Goal: Information Seeking & Learning: Find specific fact

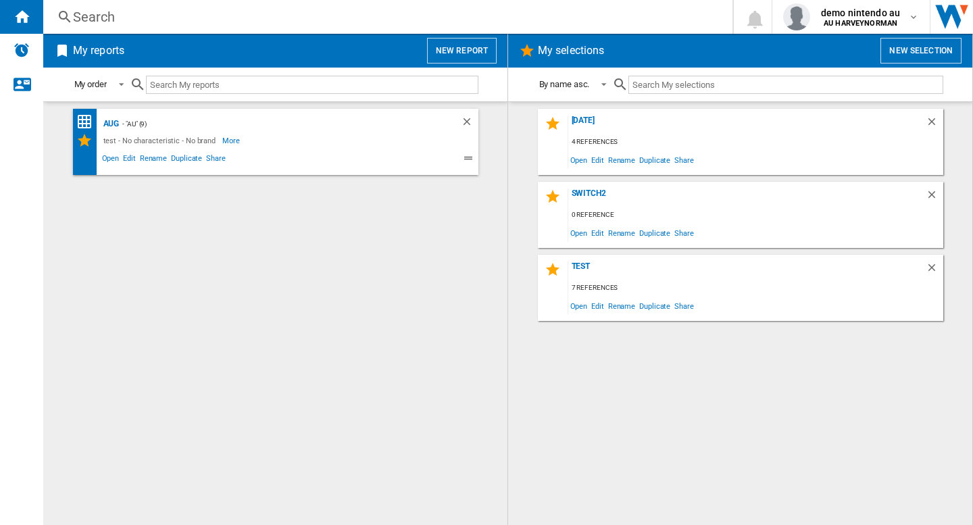
click at [324, 14] on div "Search" at bounding box center [385, 16] width 625 height 19
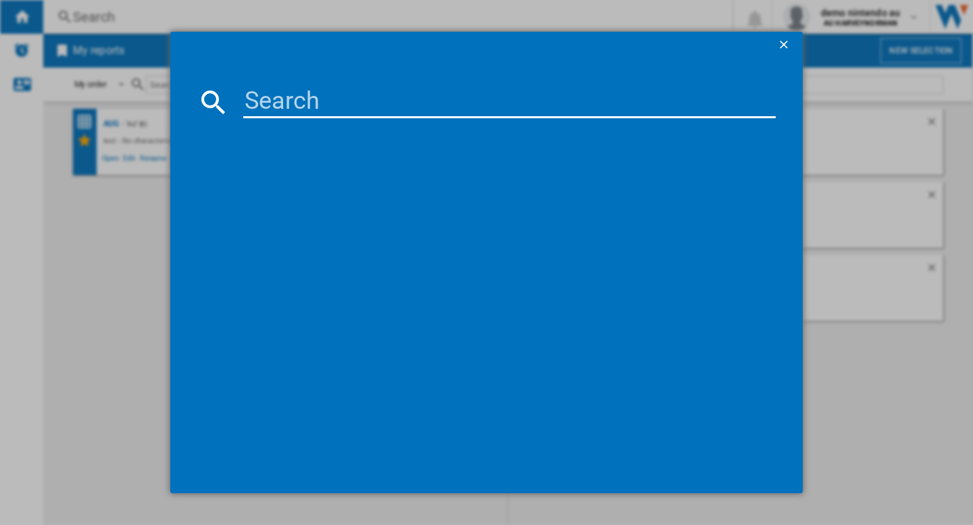
click at [298, 99] on input at bounding box center [509, 102] width 533 height 32
paste input "NINTENDO POKEMON LEGENDS Z A EDITION NINTENDO SWITCH 2"
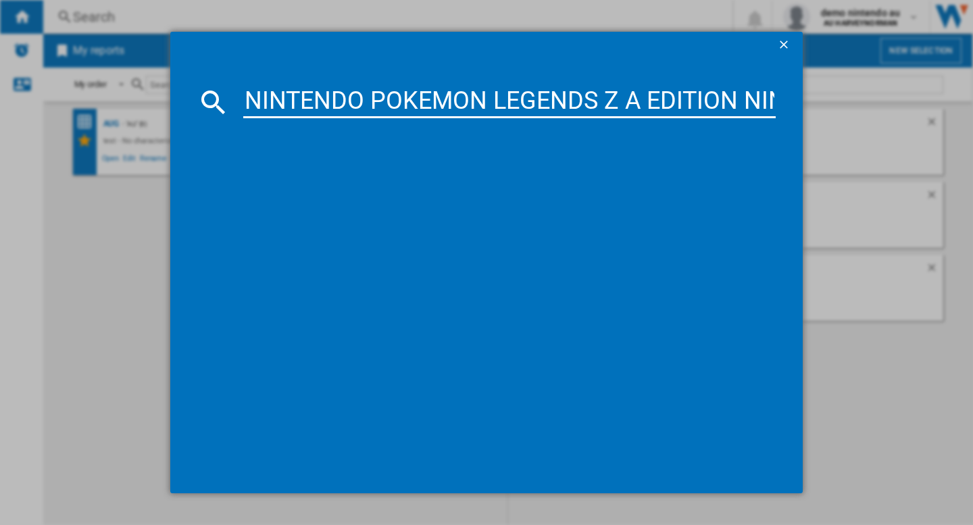
scroll to position [0, 203]
type input "NINTENDO POKEMON LEGENDS Z A EDITION NINTENDO SWITCH 2"
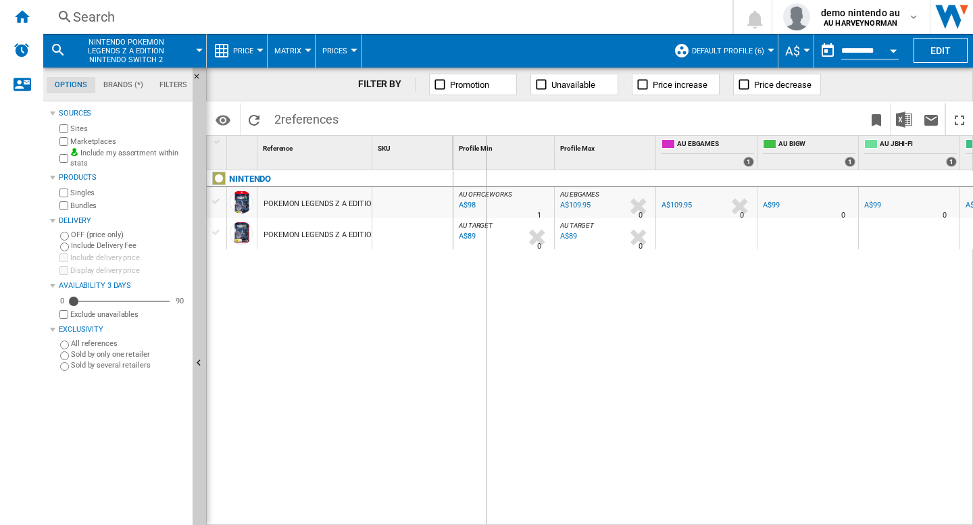
drag, startPoint x: 370, startPoint y: 145, endPoint x: 487, endPoint y: 205, distance: 131.5
click at [487, 205] on div "1 Reference 1 SKU 1 NINTENDO POKEMON LEGENDS Z A EDITION NINTENDO SWITCH 2 POKE…" at bounding box center [590, 330] width 766 height 389
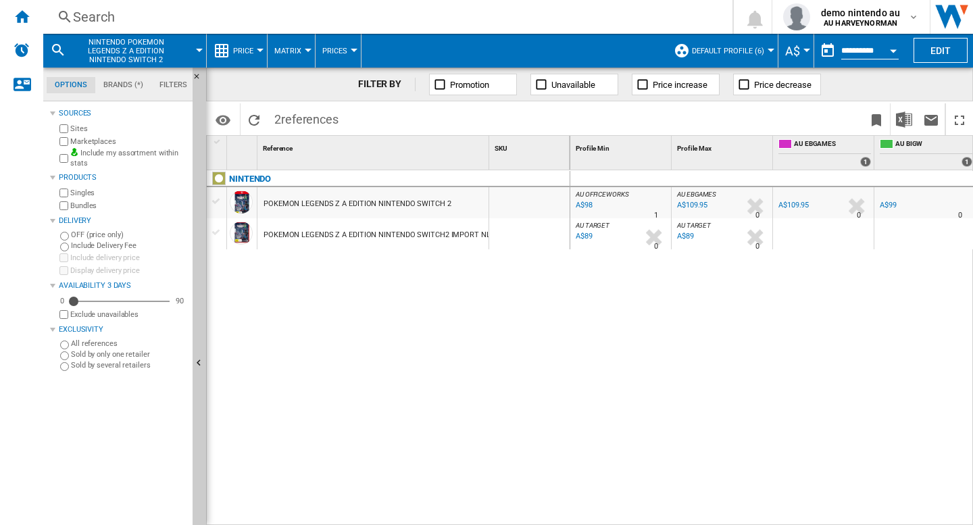
click at [387, 337] on div "NINTENDO POKEMON LEGENDS Z A EDITION NINTENDO SWITCH 2 POKEMON LEGENDS Z A EDIT…" at bounding box center [389, 344] width 364 height 348
click at [442, 204] on div "POKEMON LEGENDS Z A EDITION NINTENDO SWITCH 2" at bounding box center [358, 204] width 188 height 31
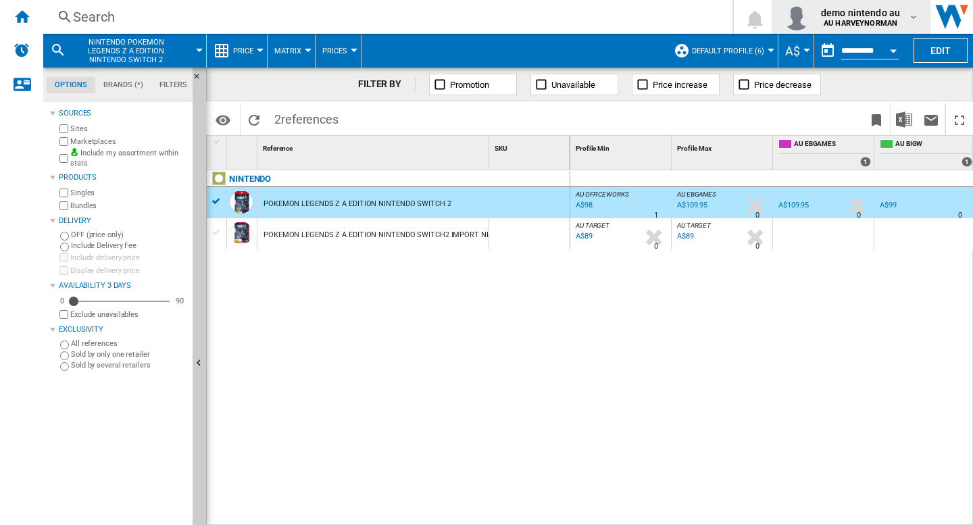
click at [883, 15] on span "demo nintendo au" at bounding box center [860, 13] width 79 height 14
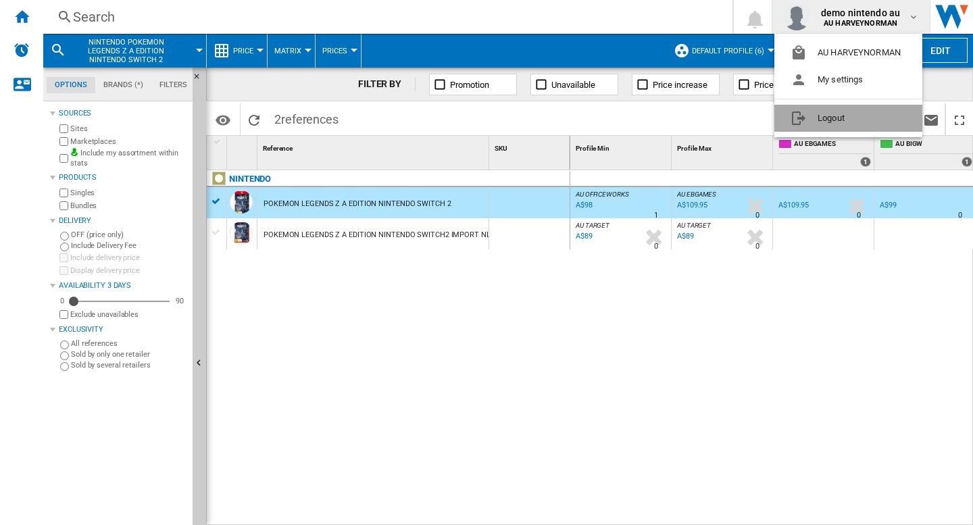
click at [831, 116] on button "Logout" at bounding box center [849, 118] width 148 height 27
